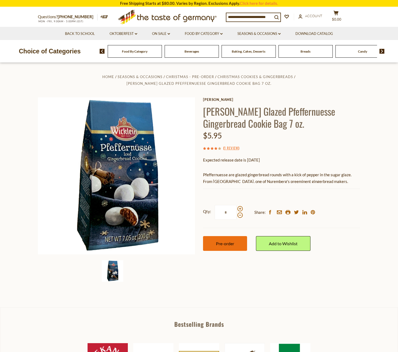
click at [228, 245] on button "Pre-order" at bounding box center [225, 243] width 44 height 15
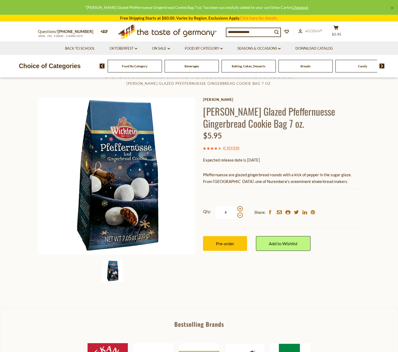
click at [271, 6] on link "View Cart" at bounding box center [279, 7] width 17 height 5
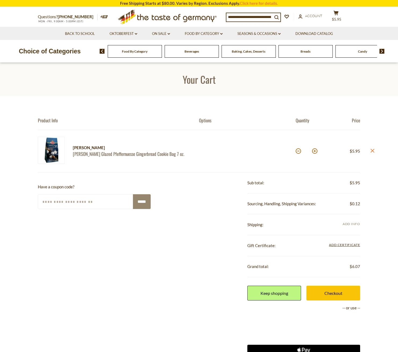
click at [353, 223] on span "Add Info" at bounding box center [350, 224] width 17 height 4
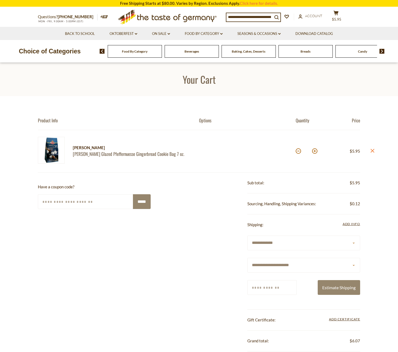
select select "**"
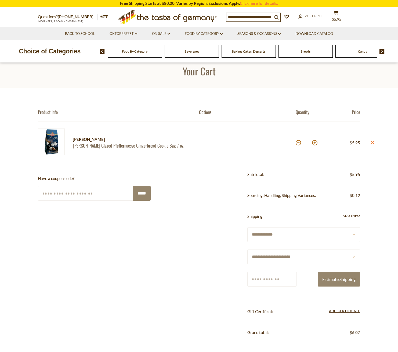
scroll to position [17, 0]
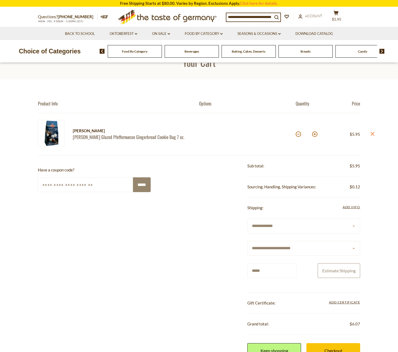
type input "*****"
click at [340, 270] on button "Estimate Shipping" at bounding box center [338, 270] width 42 height 15
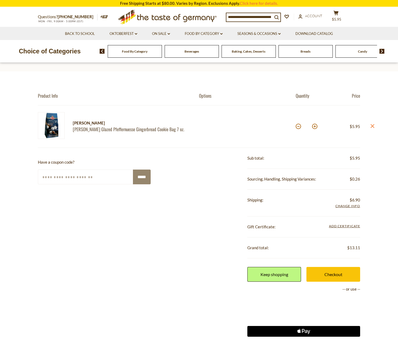
scroll to position [20, 0]
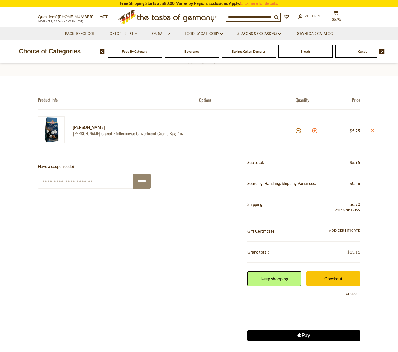
click at [314, 130] on button at bounding box center [314, 130] width 5 height 5
type input "*"
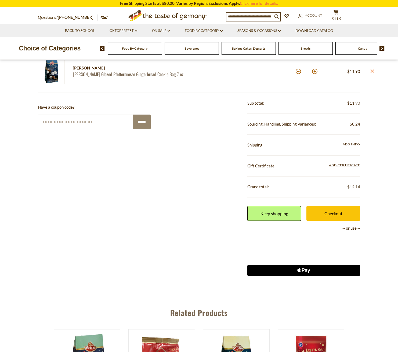
scroll to position [50, 0]
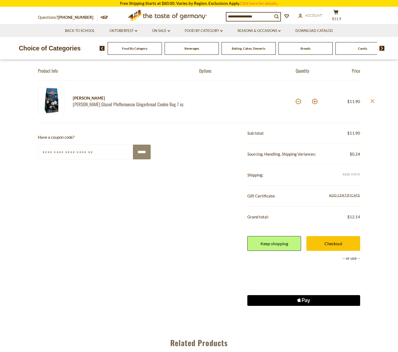
click at [353, 172] on span "Add Info" at bounding box center [350, 174] width 17 height 4
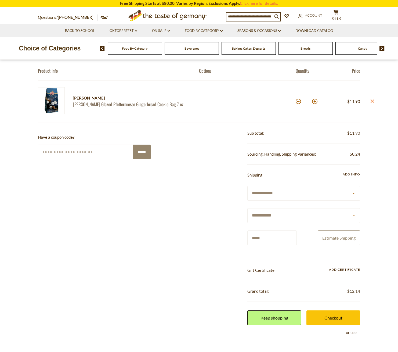
click at [344, 239] on button "Estimate Shipping" at bounding box center [338, 237] width 42 height 15
